Goal: Task Accomplishment & Management: Manage account settings

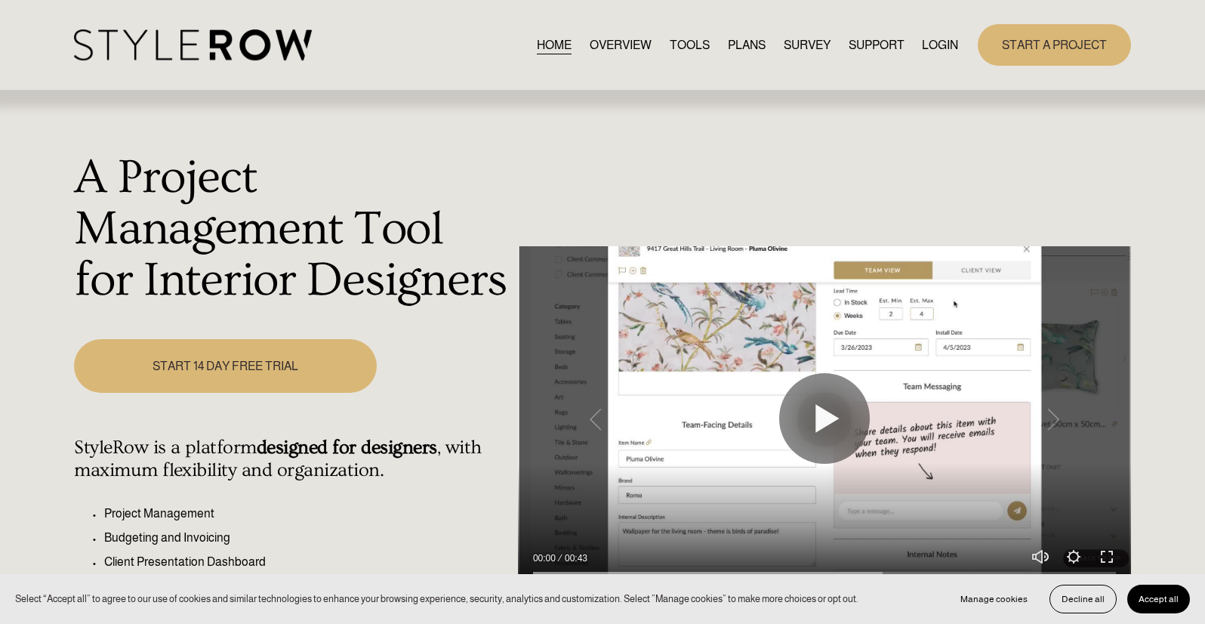
click at [942, 39] on link "LOGIN" at bounding box center [940, 45] width 36 height 20
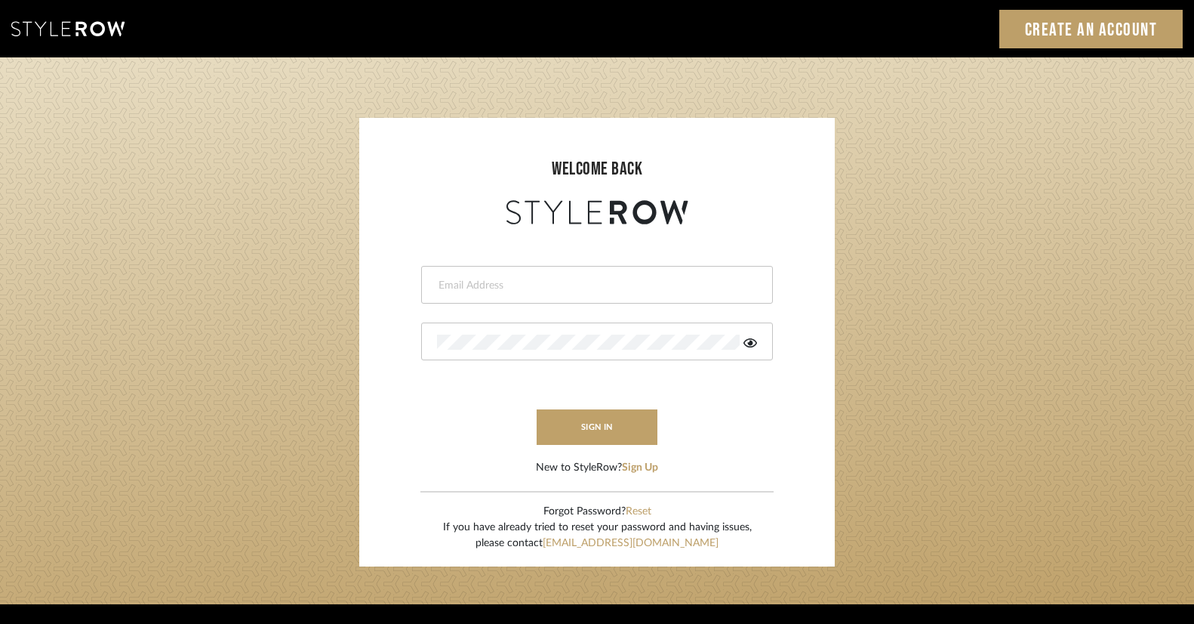
click at [461, 291] on input "email" at bounding box center [595, 285] width 316 height 15
type input "[EMAIL_ADDRESS][DOMAIN_NAME]"
click at [631, 431] on button "sign in" at bounding box center [597, 426] width 121 height 35
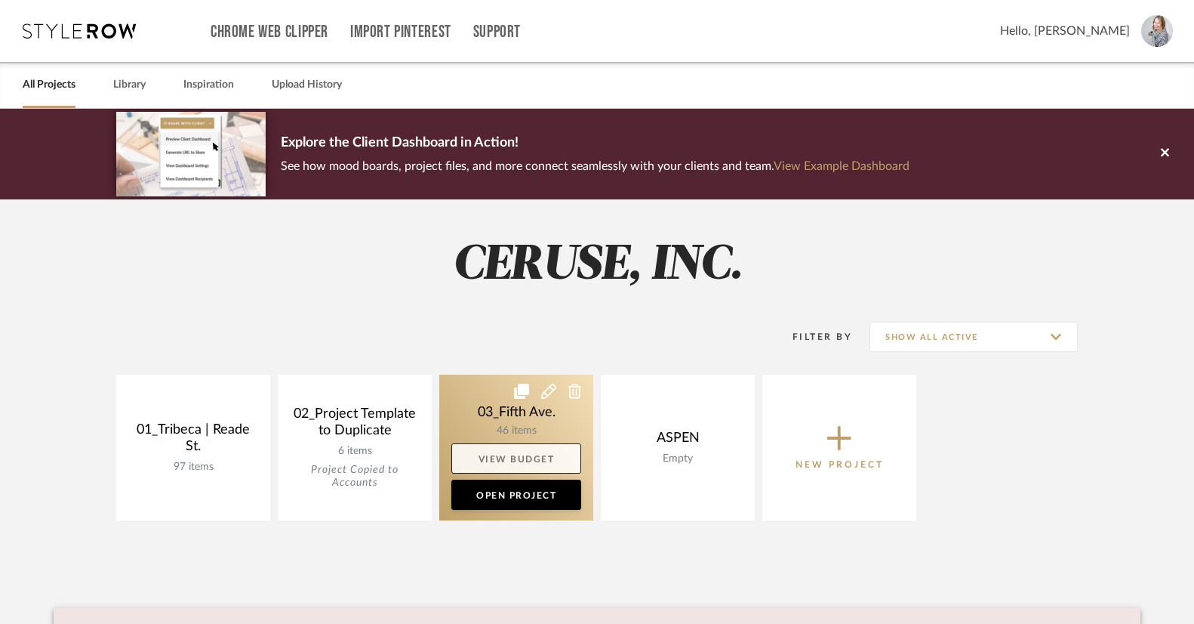
click at [519, 462] on link "View Budget" at bounding box center [517, 458] width 130 height 30
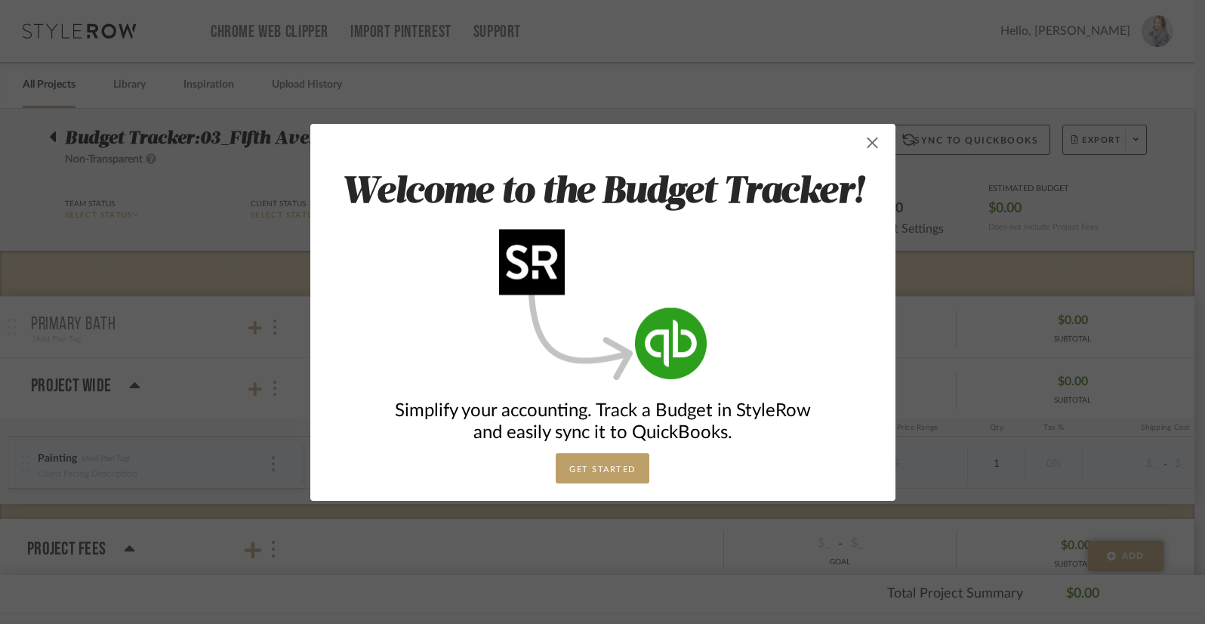
drag, startPoint x: 867, startPoint y: 148, endPoint x: 861, endPoint y: 154, distance: 8.5
click at [866, 148] on span "button" at bounding box center [873, 143] width 30 height 30
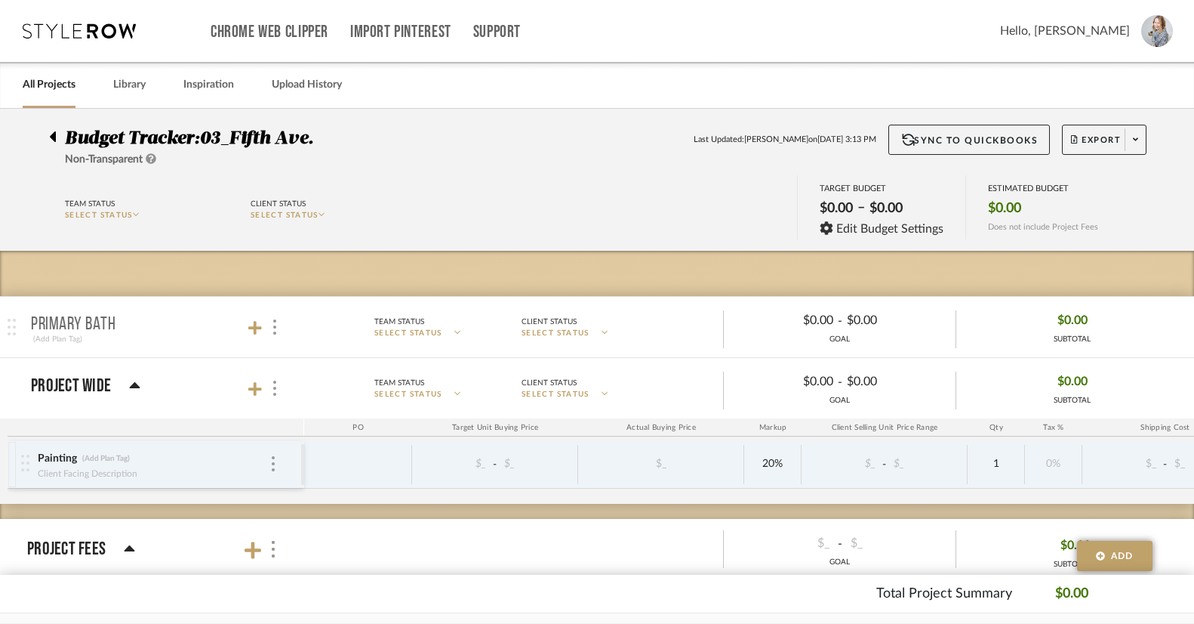
click at [44, 85] on link "All Projects" at bounding box center [49, 85] width 53 height 20
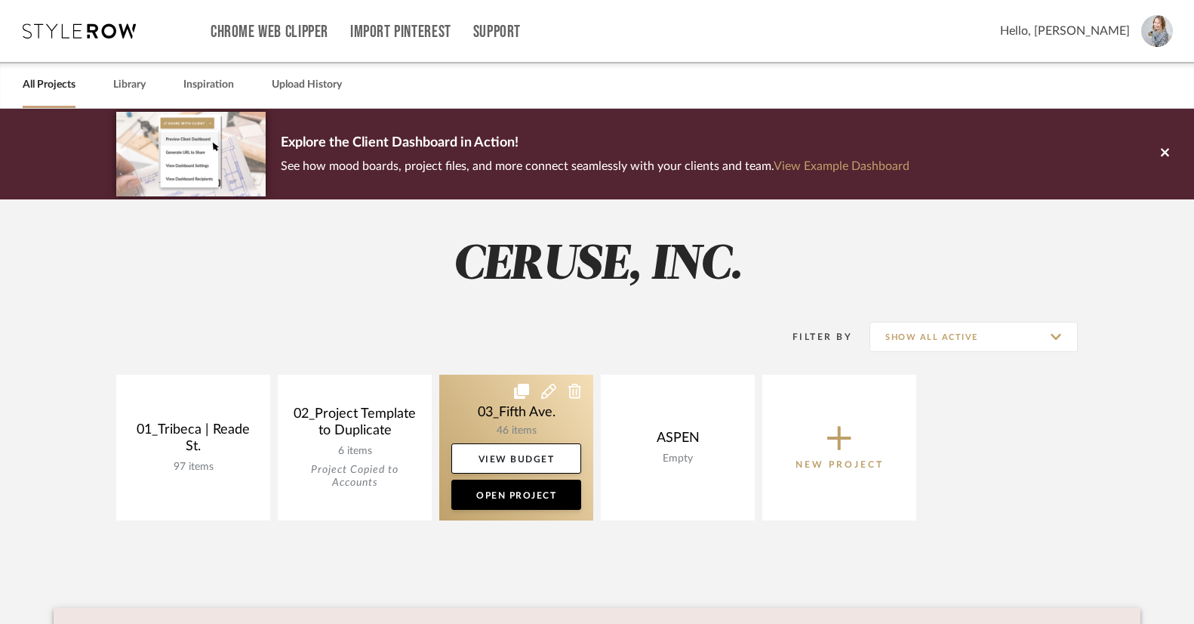
click at [507, 410] on link at bounding box center [516, 447] width 154 height 146
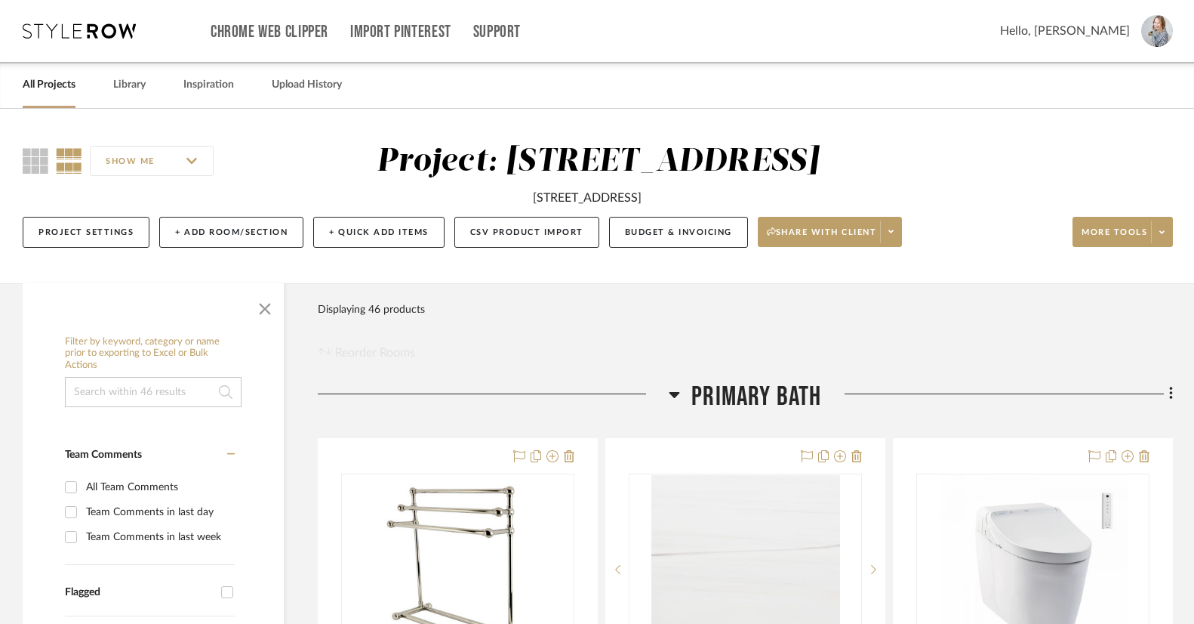
click at [1157, 29] on img at bounding box center [1158, 31] width 32 height 32
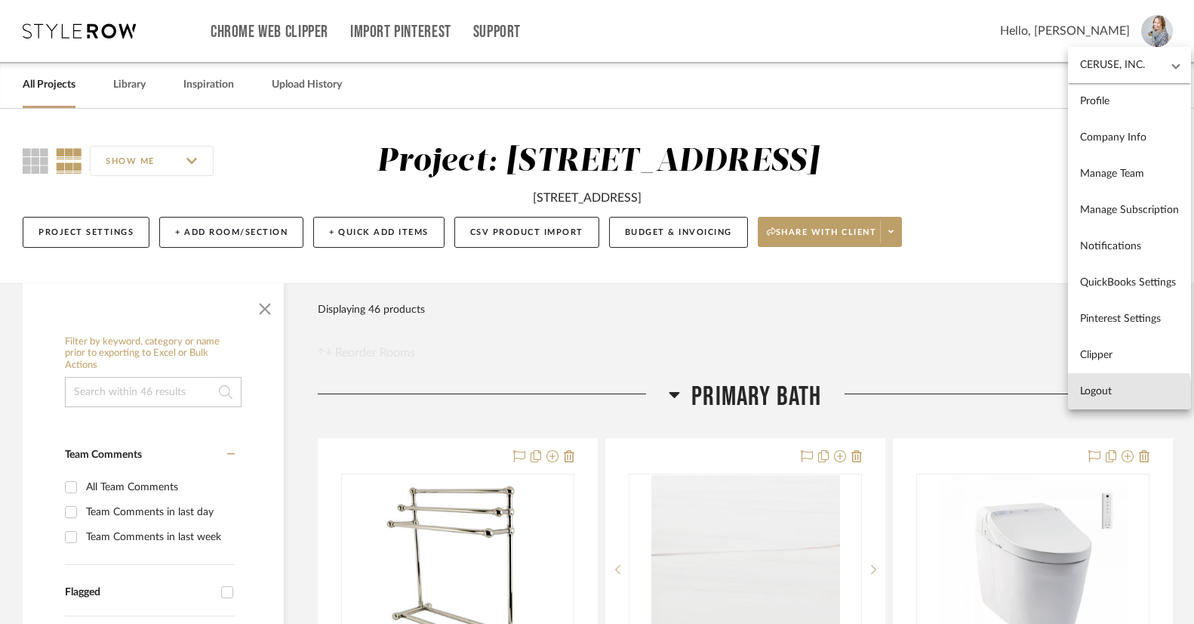
drag, startPoint x: 1107, startPoint y: 393, endPoint x: 1105, endPoint y: 384, distance: 10.1
click at [1107, 393] on span "Logout" at bounding box center [1129, 391] width 99 height 13
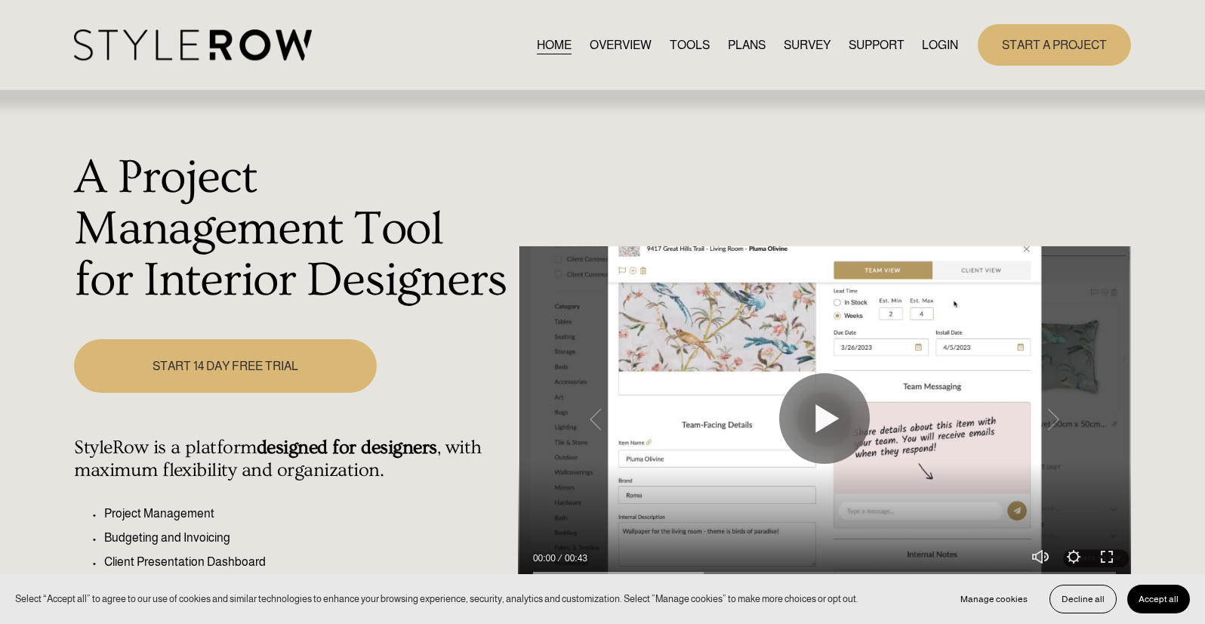
click at [933, 42] on link "LOGIN" at bounding box center [940, 45] width 36 height 20
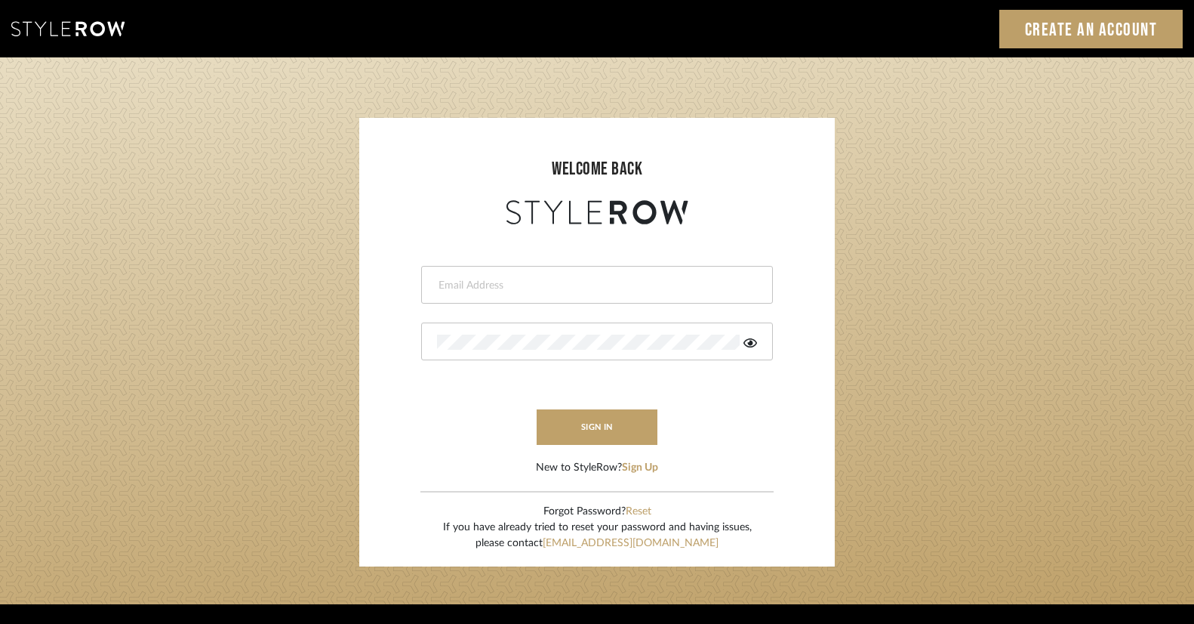
click at [938, 44] on div "Sign In Create an Account" at bounding box center [597, 28] width 1194 height 57
click at [465, 297] on div at bounding box center [597, 285] width 352 height 38
type input "ac@cerusedesign.com"
click at [750, 343] on icon at bounding box center [751, 342] width 14 height 9
click at [396, 338] on form "ac@cerusedesign.com sign in New to StyleRow? Sign Up" at bounding box center [596, 352] width 445 height 248
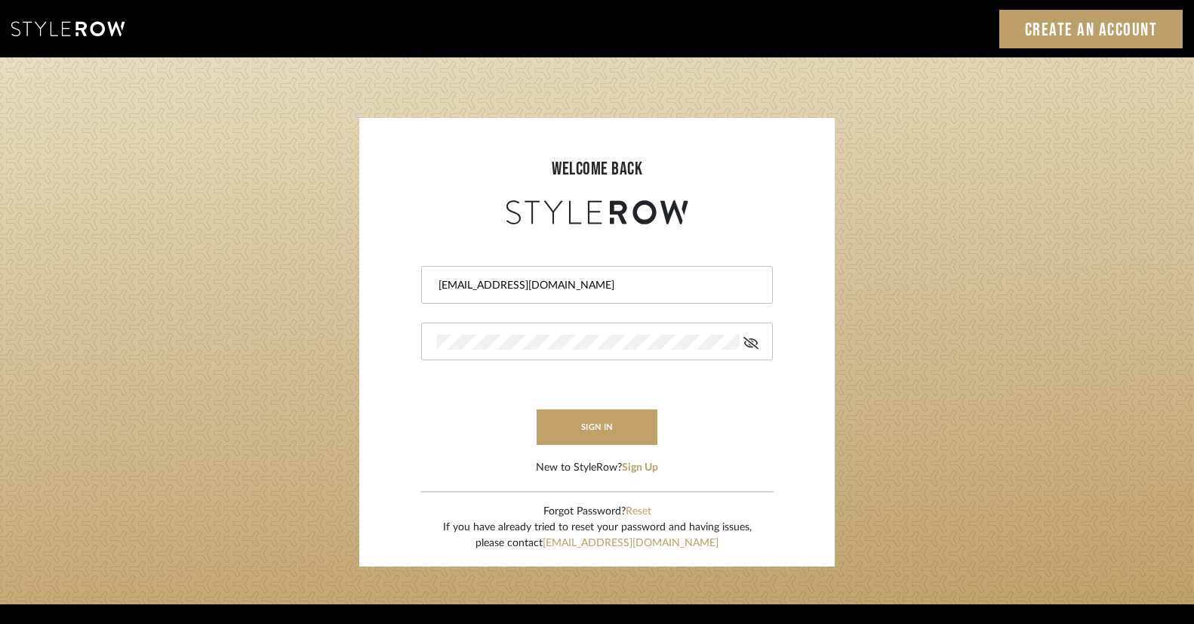
click at [704, 461] on form "ac@cerusedesign.com sign in New to StyleRow? Sign Up" at bounding box center [596, 352] width 445 height 248
click at [615, 427] on button "sign in" at bounding box center [597, 426] width 121 height 35
